Goal: Task Accomplishment & Management: Use online tool/utility

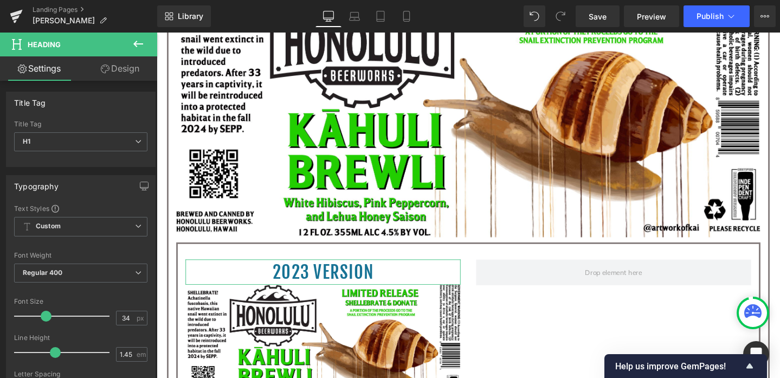
click at [130, 67] on link "Design" at bounding box center [120, 68] width 79 height 24
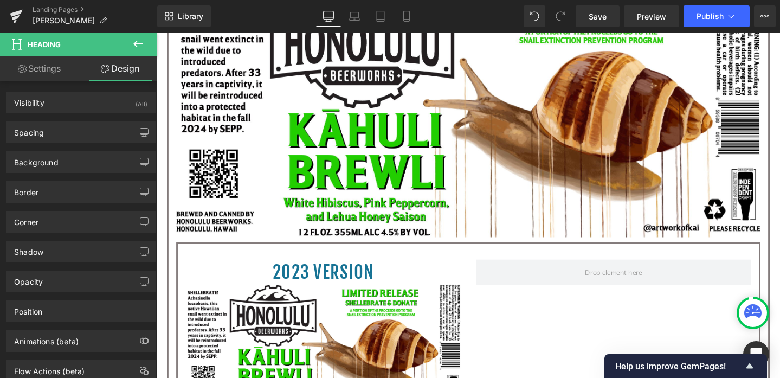
click at [140, 42] on icon at bounding box center [138, 43] width 13 height 13
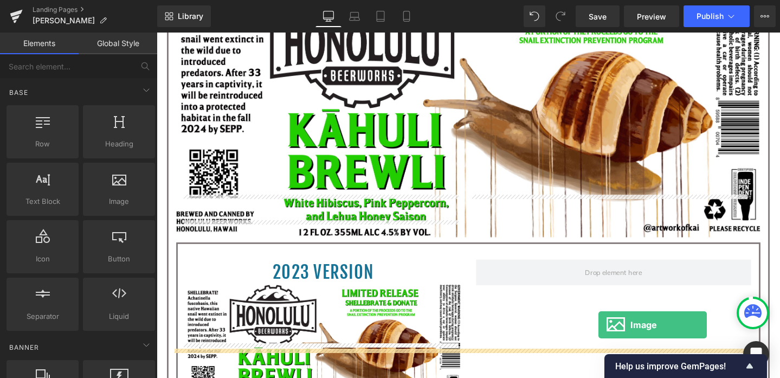
scroll to position [729, 0]
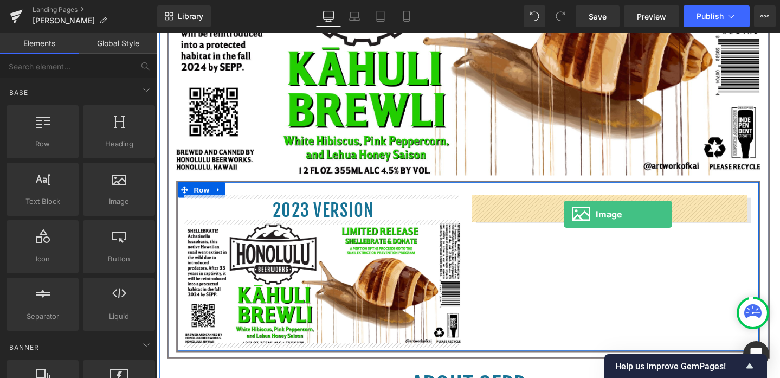
drag, startPoint x: 264, startPoint y: 211, endPoint x: 585, endPoint y: 223, distance: 321.1
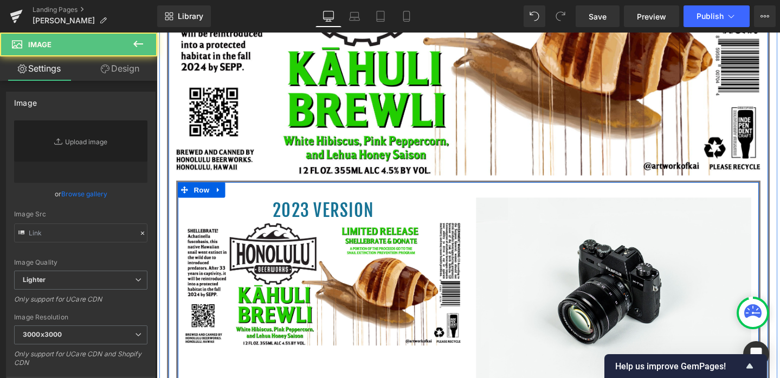
type input "//[DOMAIN_NAME][URL]"
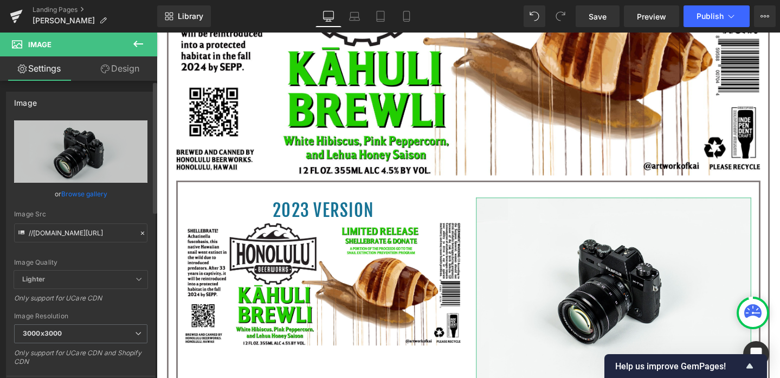
click at [92, 193] on link "Browse gallery" at bounding box center [84, 193] width 46 height 19
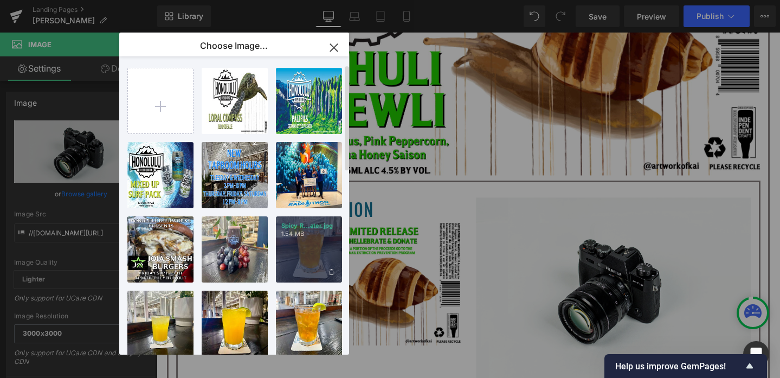
scroll to position [0, 0]
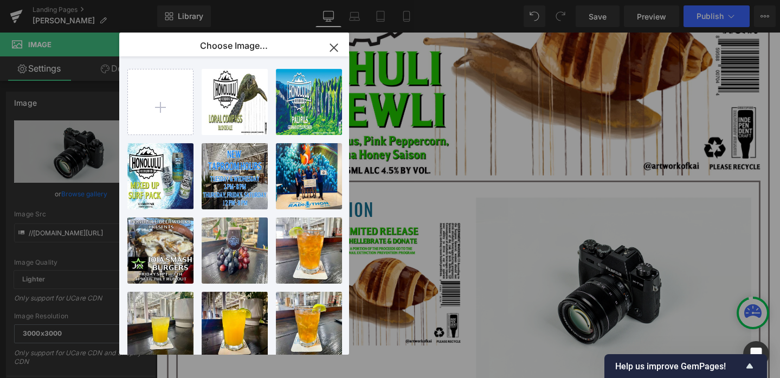
click at [334, 47] on icon "button" at bounding box center [333, 47] width 7 height 7
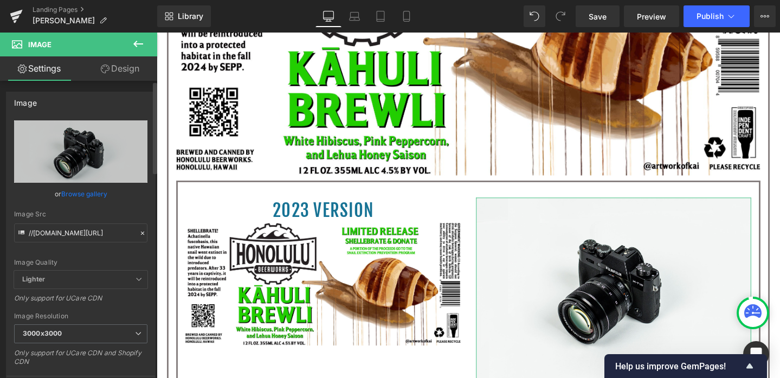
click at [96, 200] on link "Browse gallery" at bounding box center [84, 193] width 46 height 19
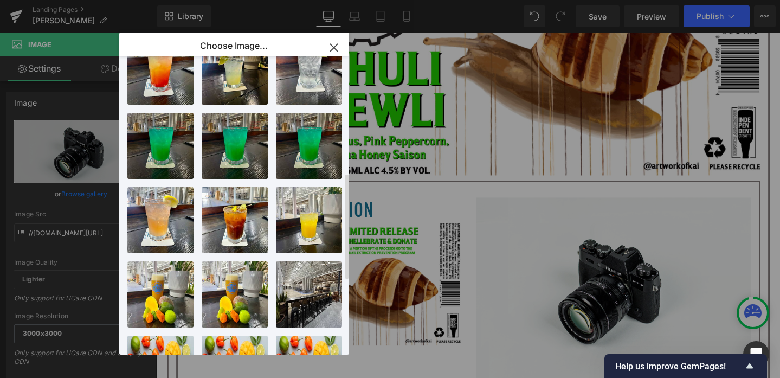
scroll to position [535, 0]
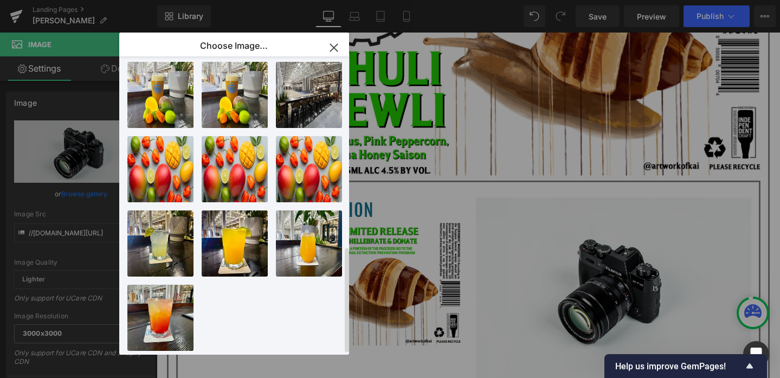
click at [248, 308] on div "[PERSON_NAME]..pass.jpg 220.05 KB Delete image? Yes No Pali Pi...Pils.jpg 547.9…" at bounding box center [240, 207] width 226 height 302
click at [332, 46] on icon "button" at bounding box center [333, 47] width 17 height 17
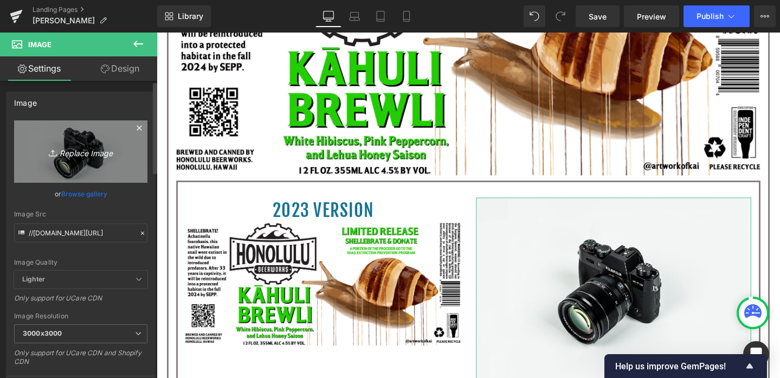
click at [94, 152] on icon "Replace Image" at bounding box center [80, 152] width 87 height 14
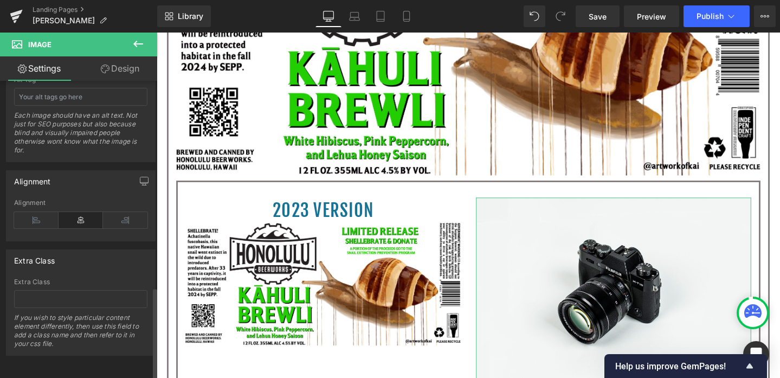
scroll to position [0, 0]
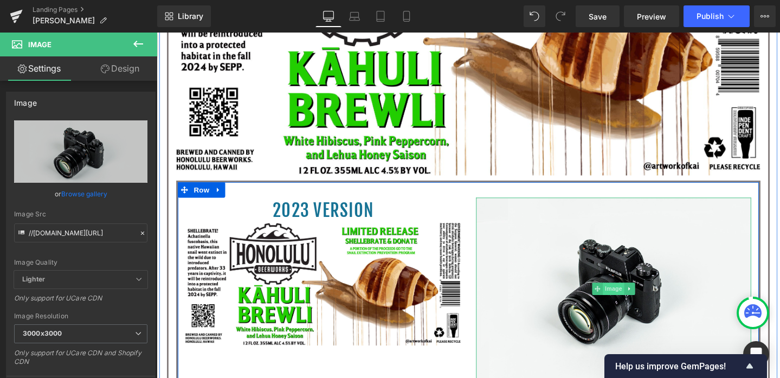
click at [631, 301] on span "Image" at bounding box center [637, 301] width 23 height 13
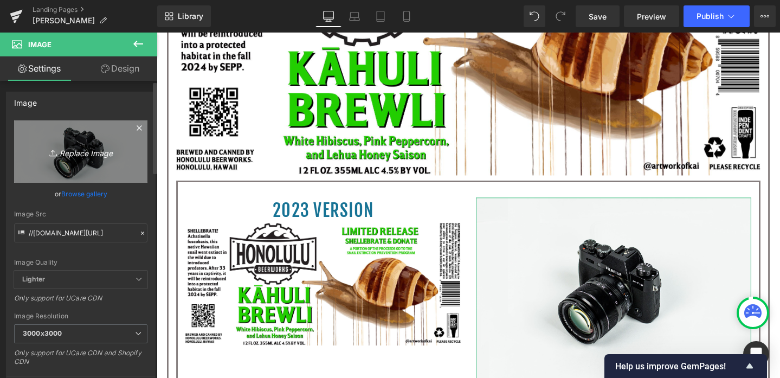
click at [54, 152] on icon at bounding box center [54, 152] width 11 height 11
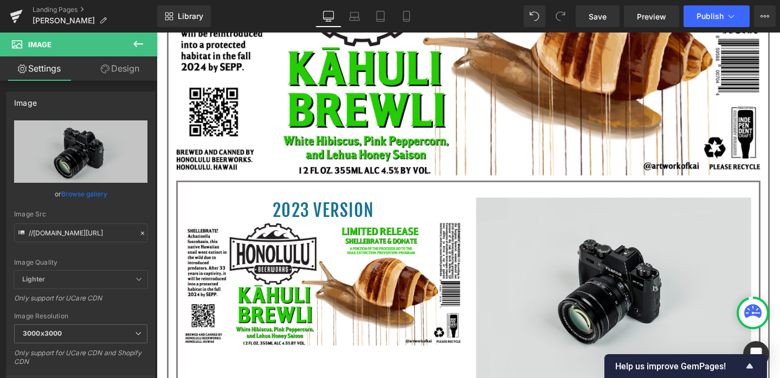
type input "C:\fakepath\new Kahuli Brewli copy.png"
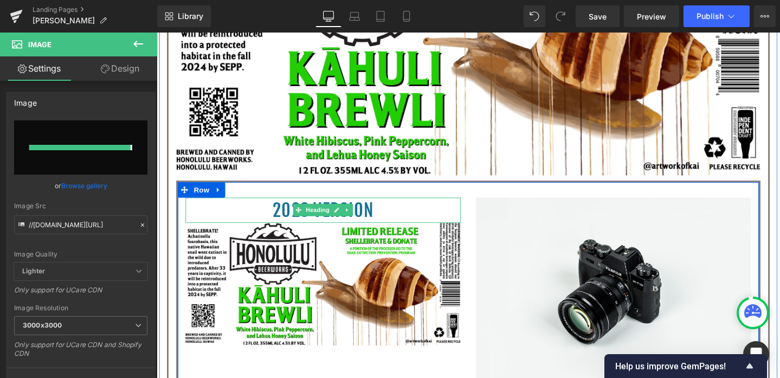
type input "[URL][DOMAIN_NAME]"
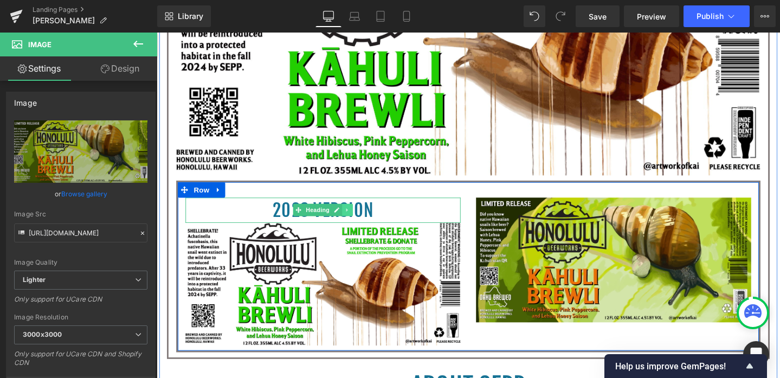
click at [355, 217] on icon at bounding box center [357, 219] width 6 height 7
click at [349, 218] on icon at bounding box center [352, 219] width 6 height 6
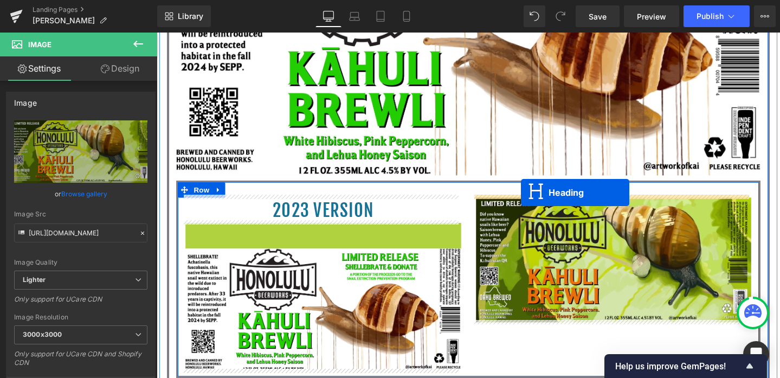
drag, startPoint x: 299, startPoint y: 246, endPoint x: 540, endPoint y: 201, distance: 245.2
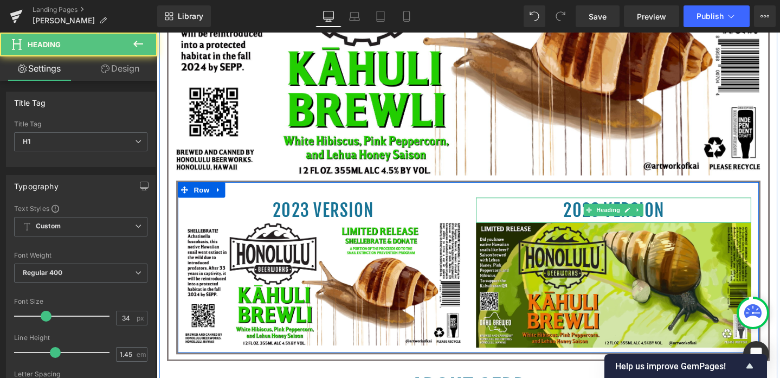
click at [534, 212] on h1 "2023 version" at bounding box center [637, 219] width 289 height 27
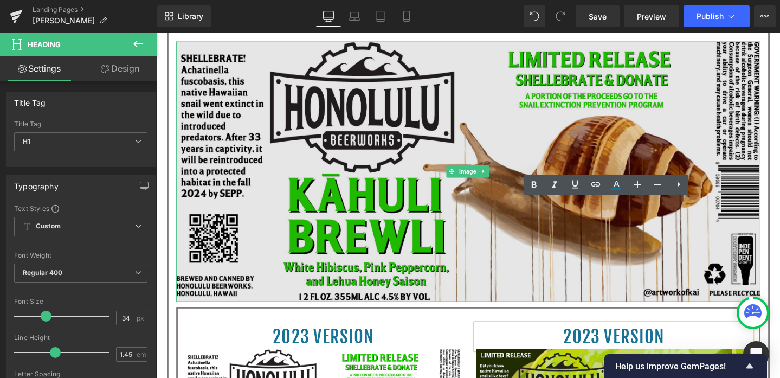
scroll to position [516, 0]
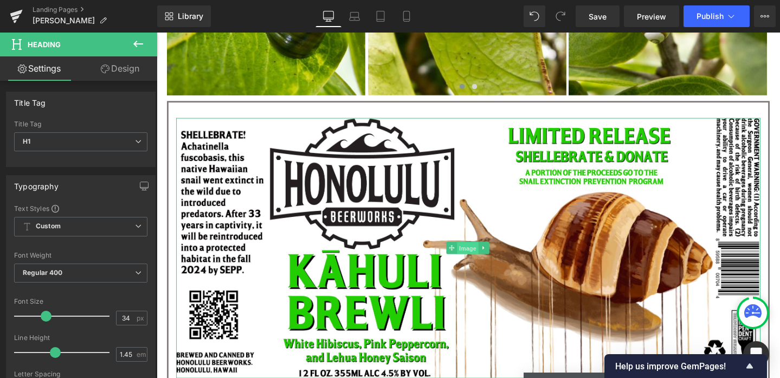
click at [483, 259] on span "Image" at bounding box center [484, 259] width 23 height 13
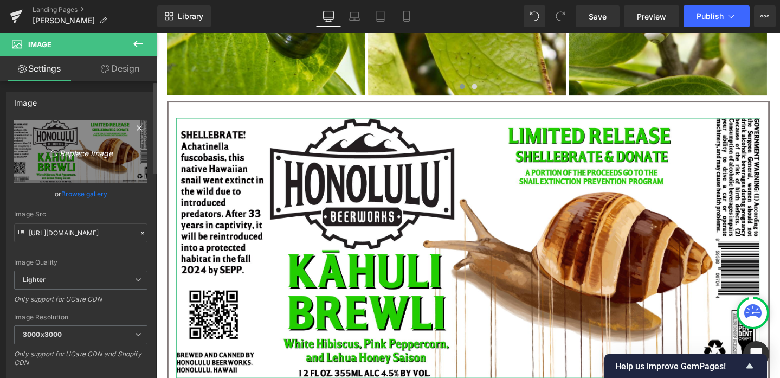
click at [50, 152] on icon at bounding box center [54, 152] width 11 height 11
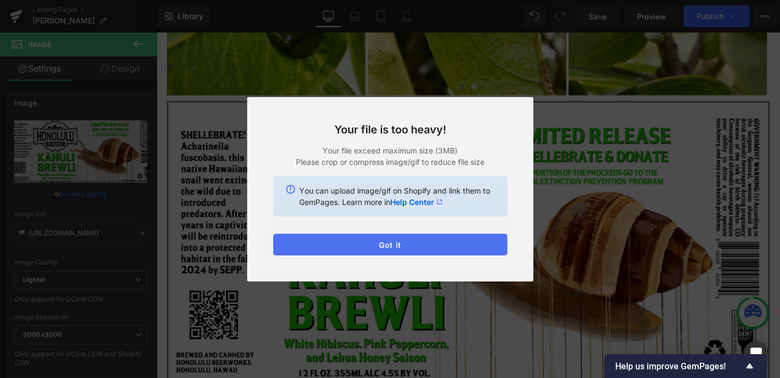
click at [429, 243] on button "Got it" at bounding box center [390, 245] width 234 height 22
